Goal: Task Accomplishment & Management: Manage account settings

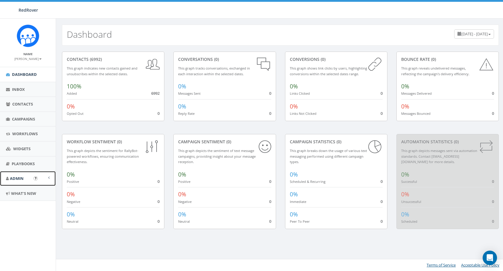
click at [11, 177] on span "Admin" at bounding box center [17, 177] width 14 height 5
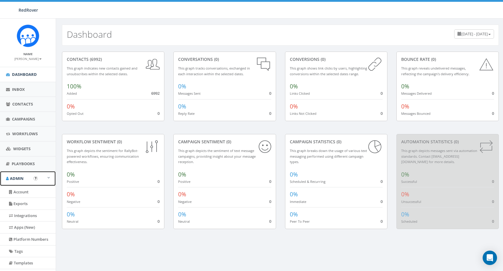
click at [11, 177] on span "Admin" at bounding box center [17, 177] width 14 height 5
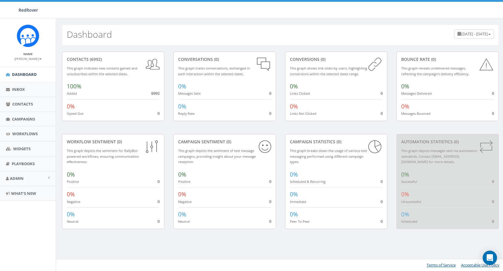
click at [34, 59] on small "Erin Bialecki" at bounding box center [27, 59] width 27 height 4
click at [35, 75] on link "Sign Out" at bounding box center [29, 75] width 47 height 7
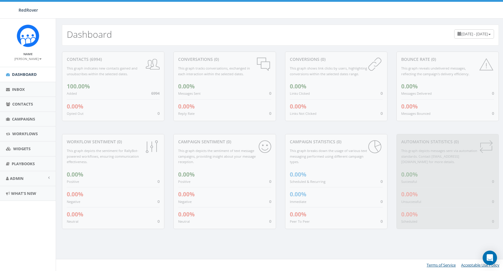
click at [232, 112] on div "0.00% Reply Rate 0" at bounding box center [224, 107] width 93 height 17
